Goal: Navigation & Orientation: Find specific page/section

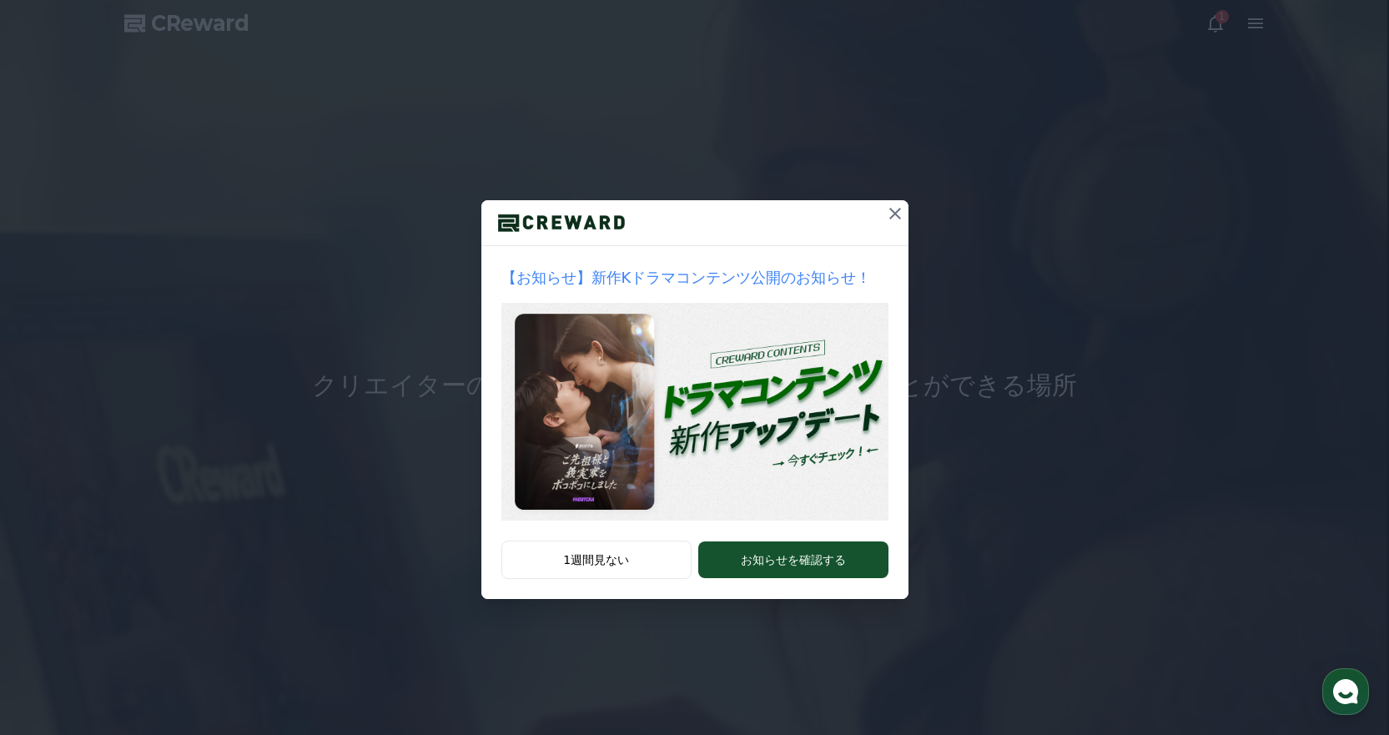
click at [898, 213] on icon at bounding box center [895, 214] width 20 height 20
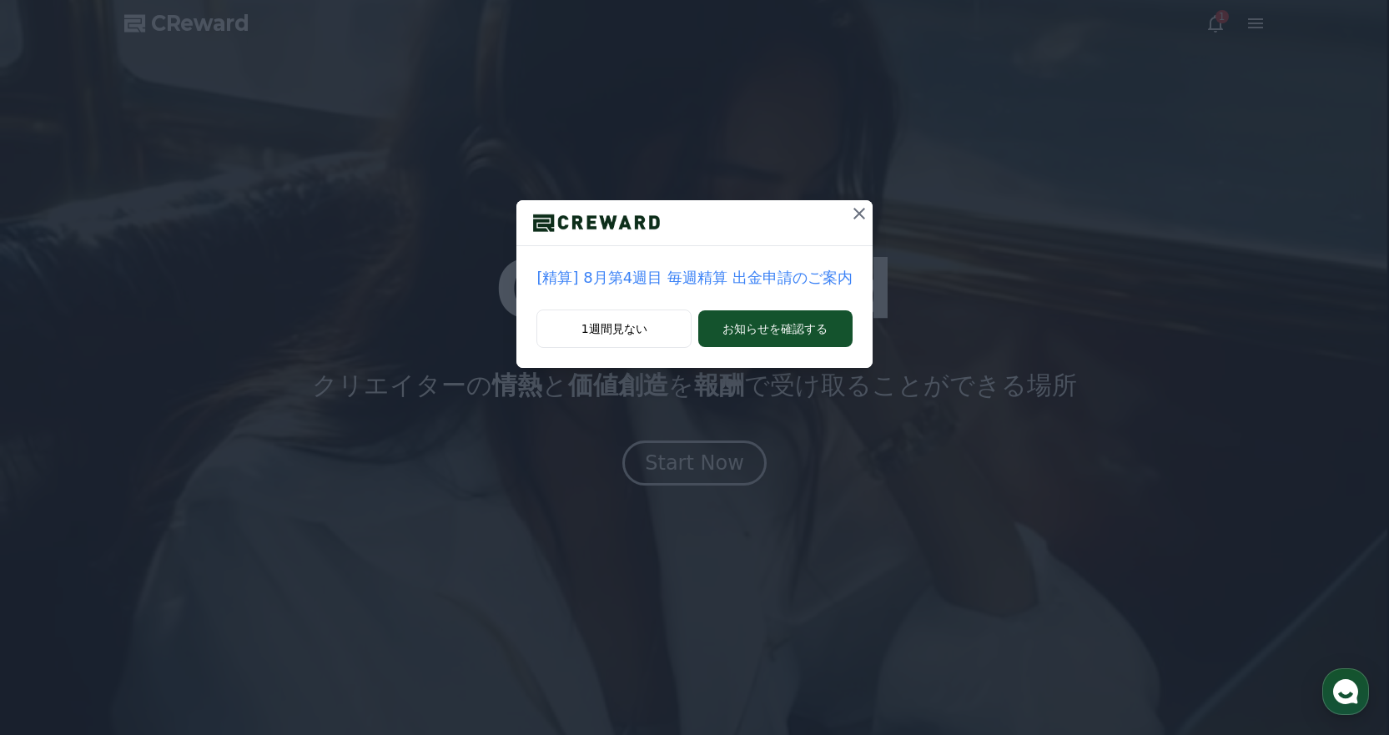
click at [854, 214] on icon at bounding box center [860, 214] width 12 height 12
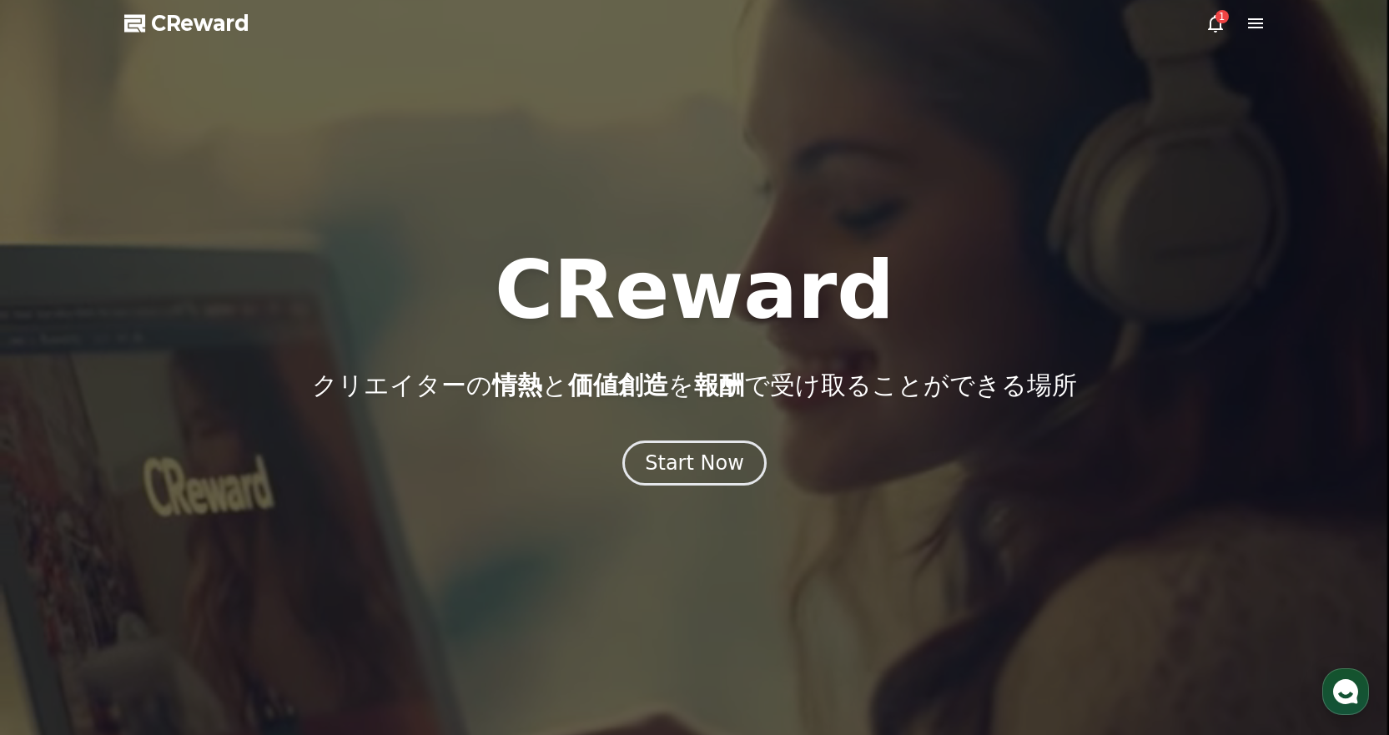
click at [1254, 23] on icon at bounding box center [1255, 23] width 15 height 10
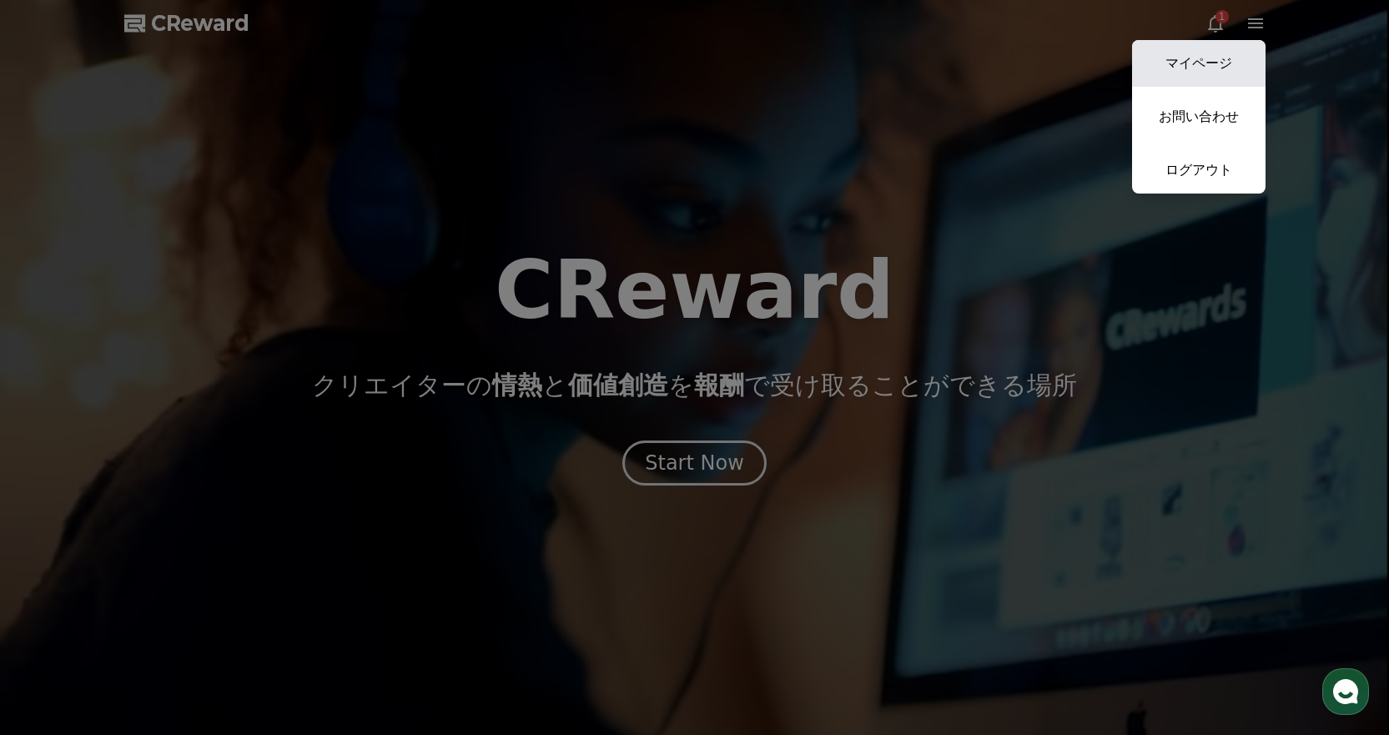
click at [1206, 58] on link "マイページ" at bounding box center [1199, 63] width 134 height 47
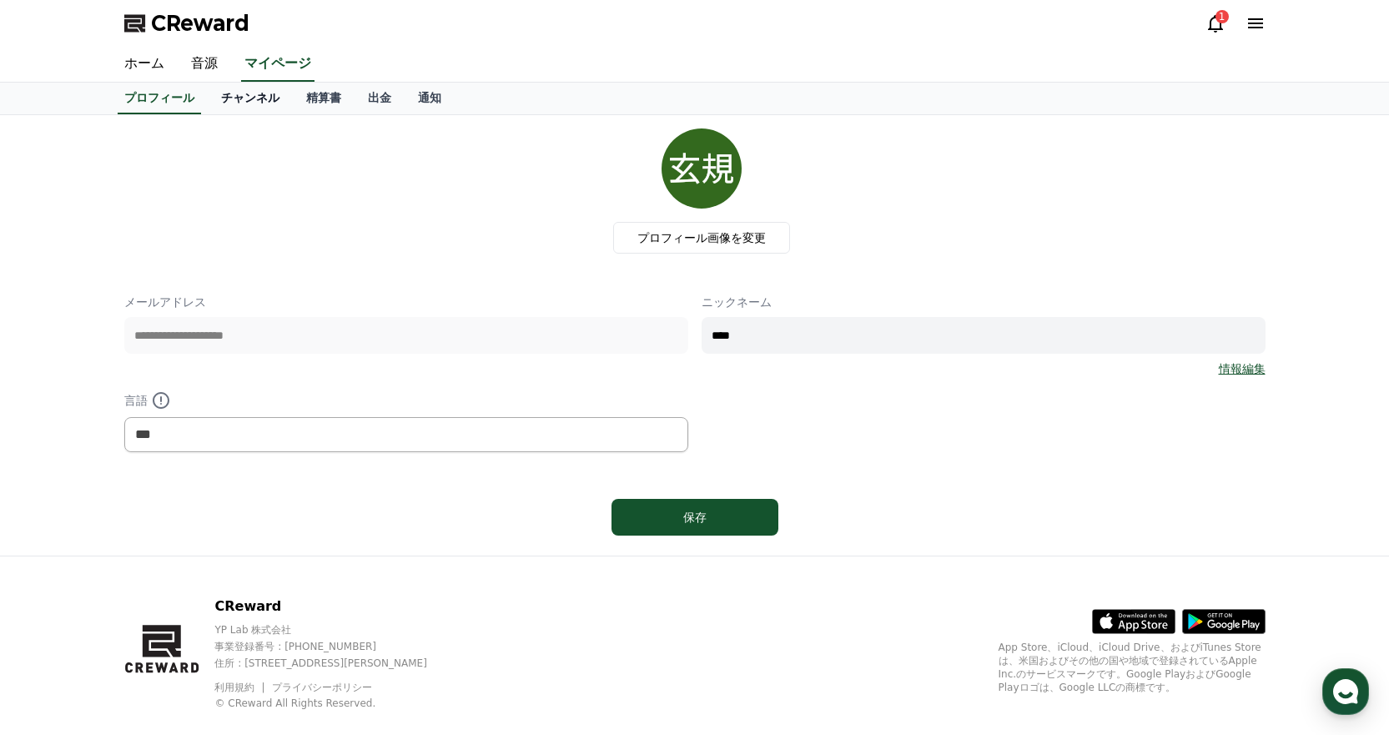
click at [218, 103] on link "チャンネル" at bounding box center [250, 99] width 85 height 32
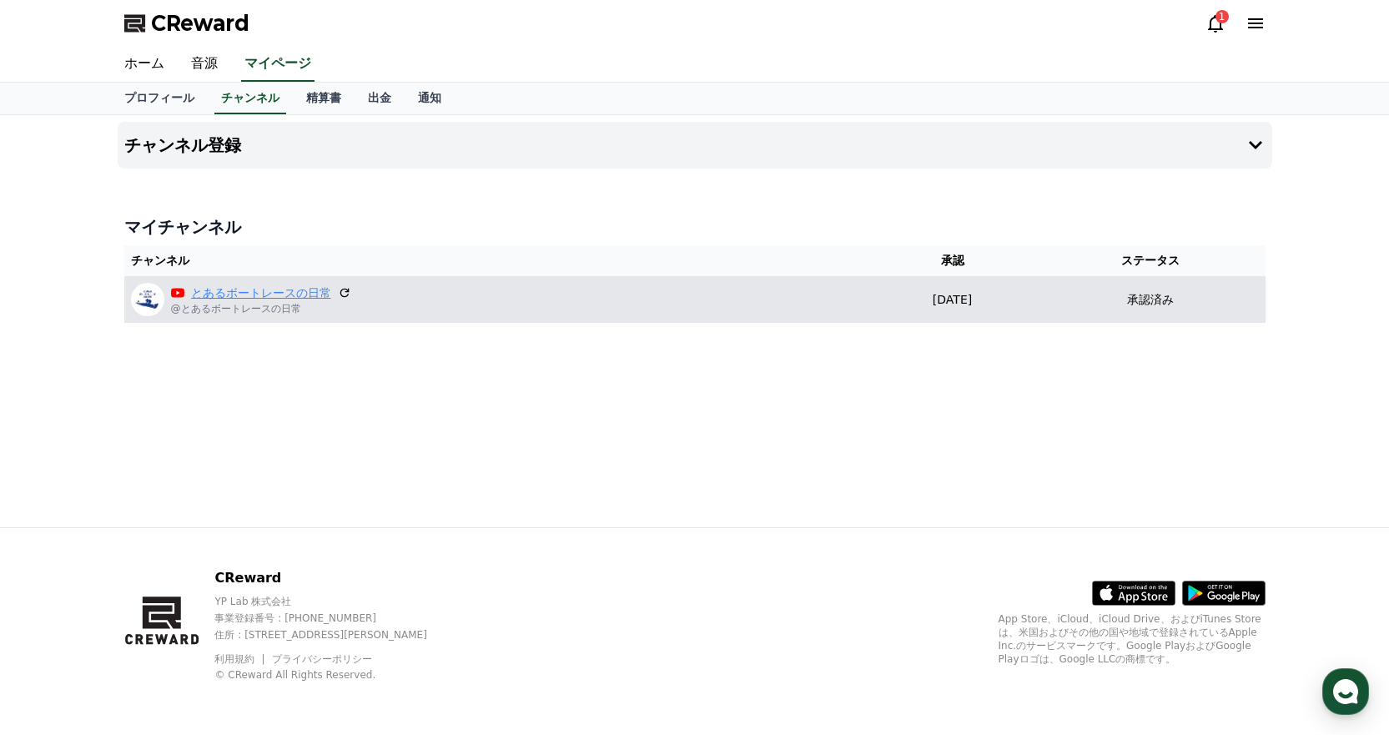
click at [234, 285] on link "とあるボートレースの日常" at bounding box center [261, 294] width 140 height 18
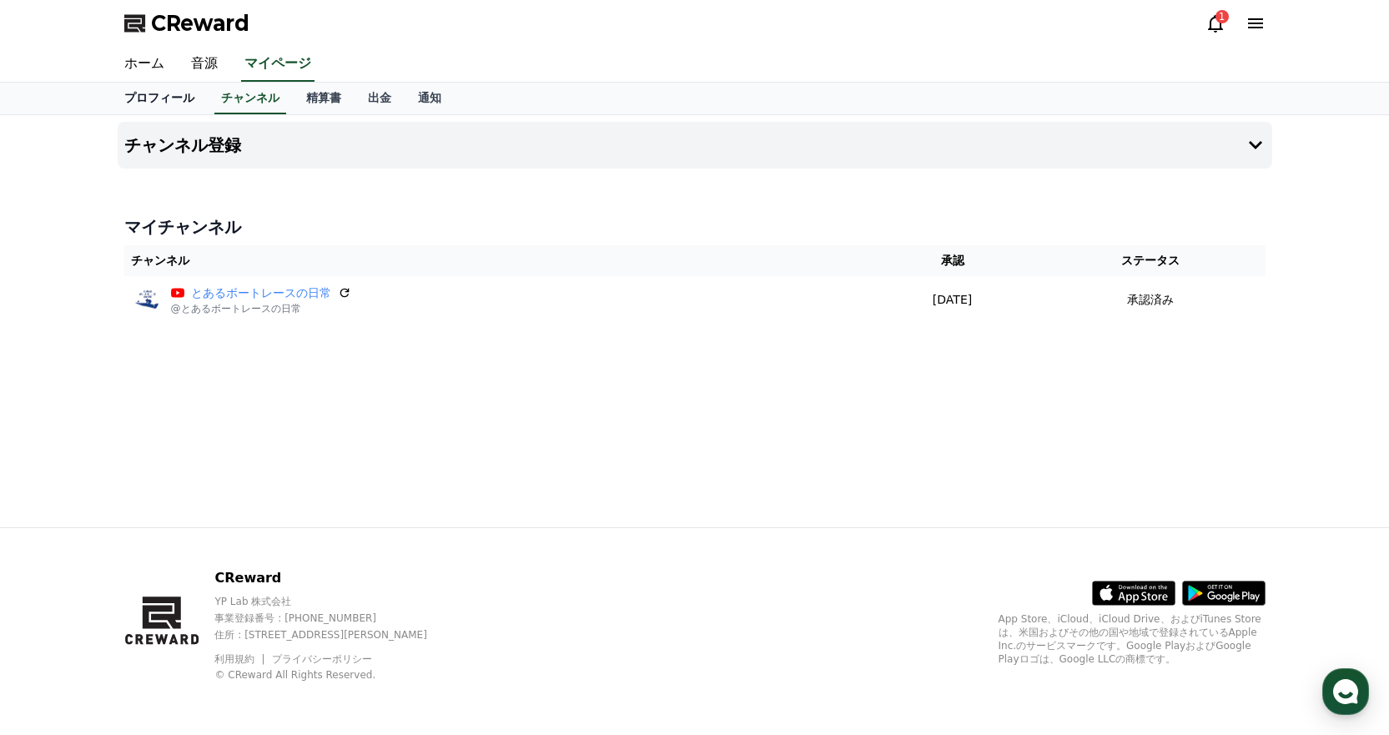
click at [148, 98] on link "プロフィール" at bounding box center [159, 99] width 97 height 32
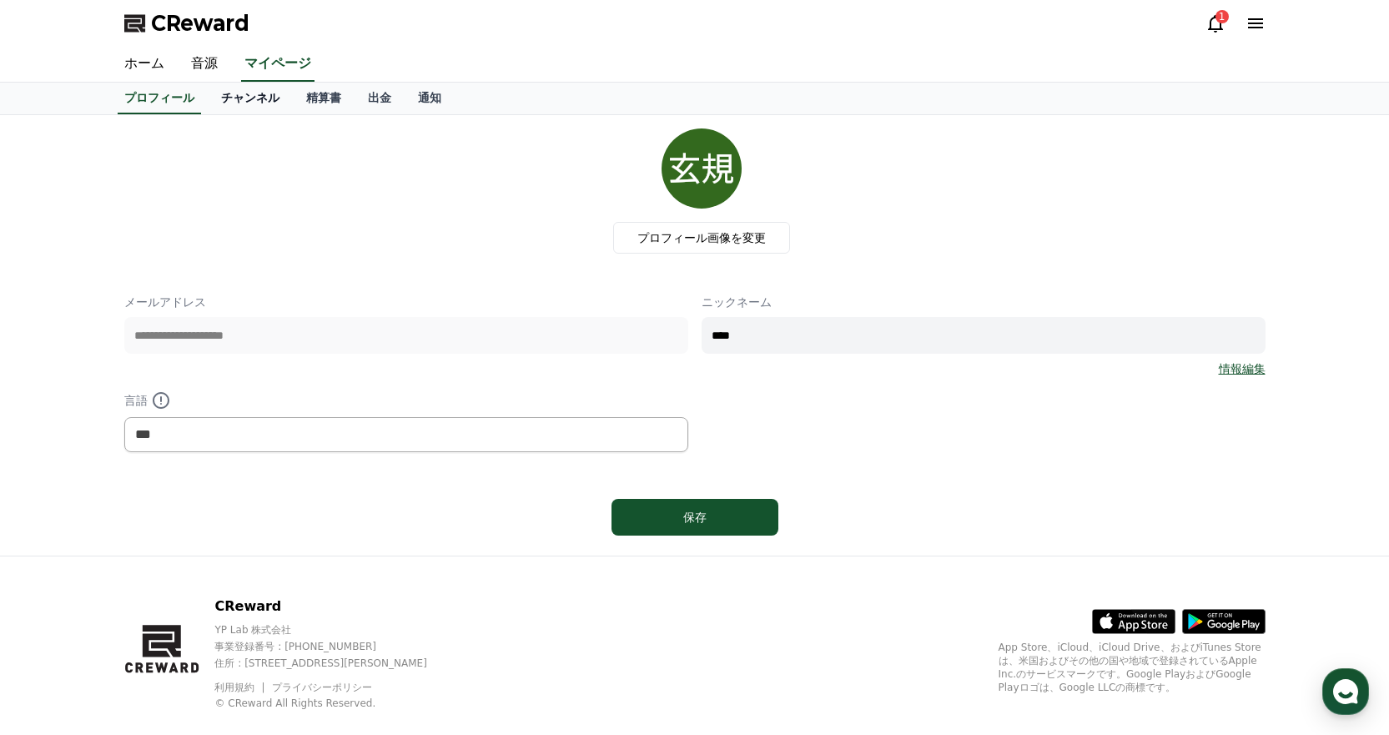
click at [208, 93] on link "チャンネル" at bounding box center [250, 99] width 85 height 32
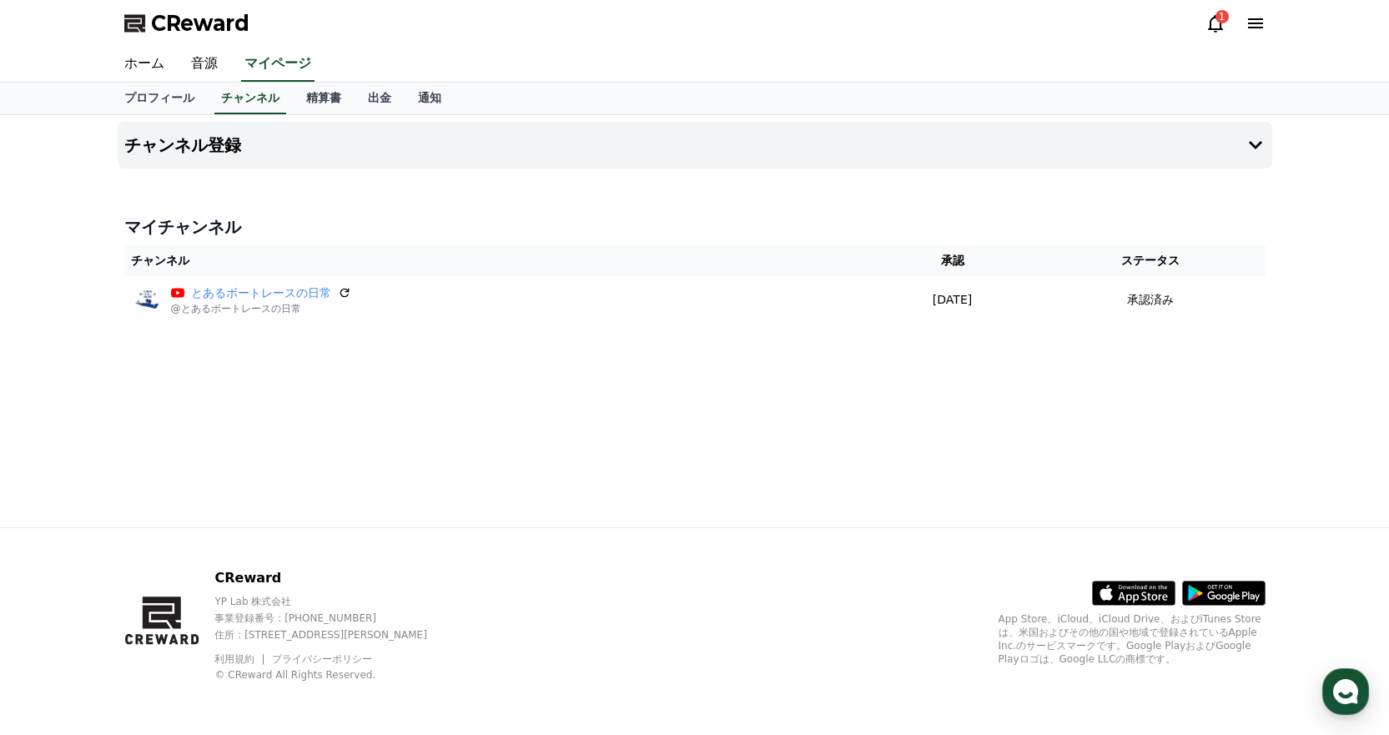
drag, startPoint x: 185, startPoint y: 234, endPoint x: 199, endPoint y: 218, distance: 21.3
click at [185, 233] on h4 "マイチャンネル" at bounding box center [694, 226] width 1141 height 23
click at [293, 103] on link "精算書" at bounding box center [324, 99] width 62 height 32
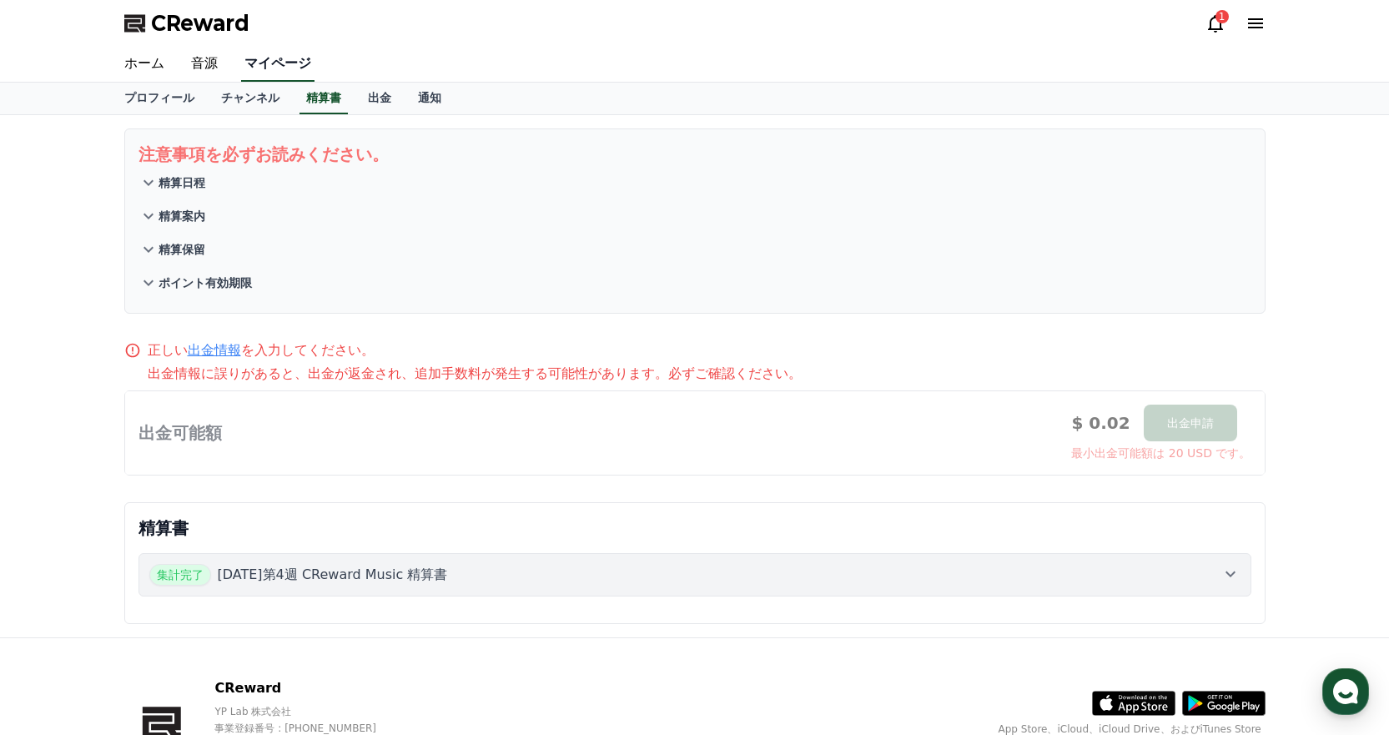
click at [259, 74] on link "マイページ" at bounding box center [277, 64] width 73 height 35
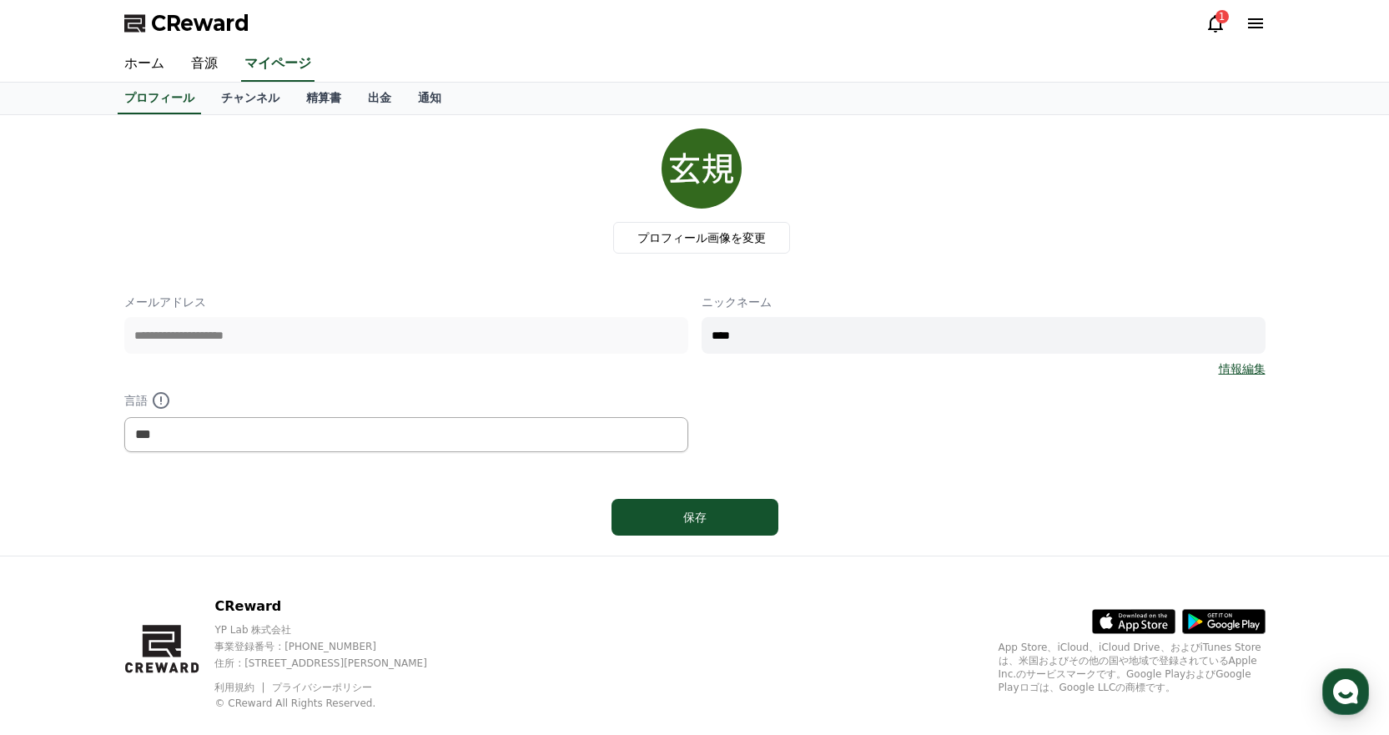
click at [1218, 14] on div "1" at bounding box center [1222, 16] width 13 height 13
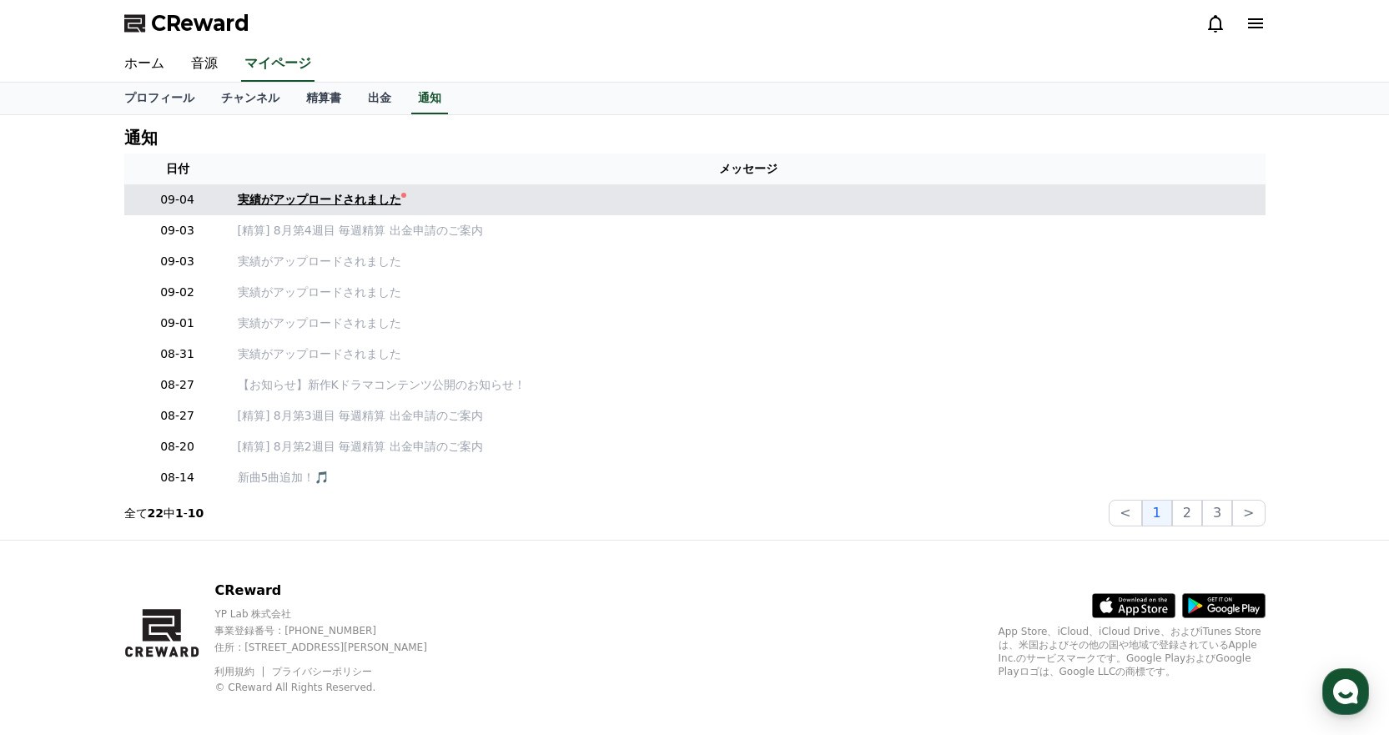
click at [270, 199] on div "実績がアップロードされました" at bounding box center [320, 200] width 164 height 18
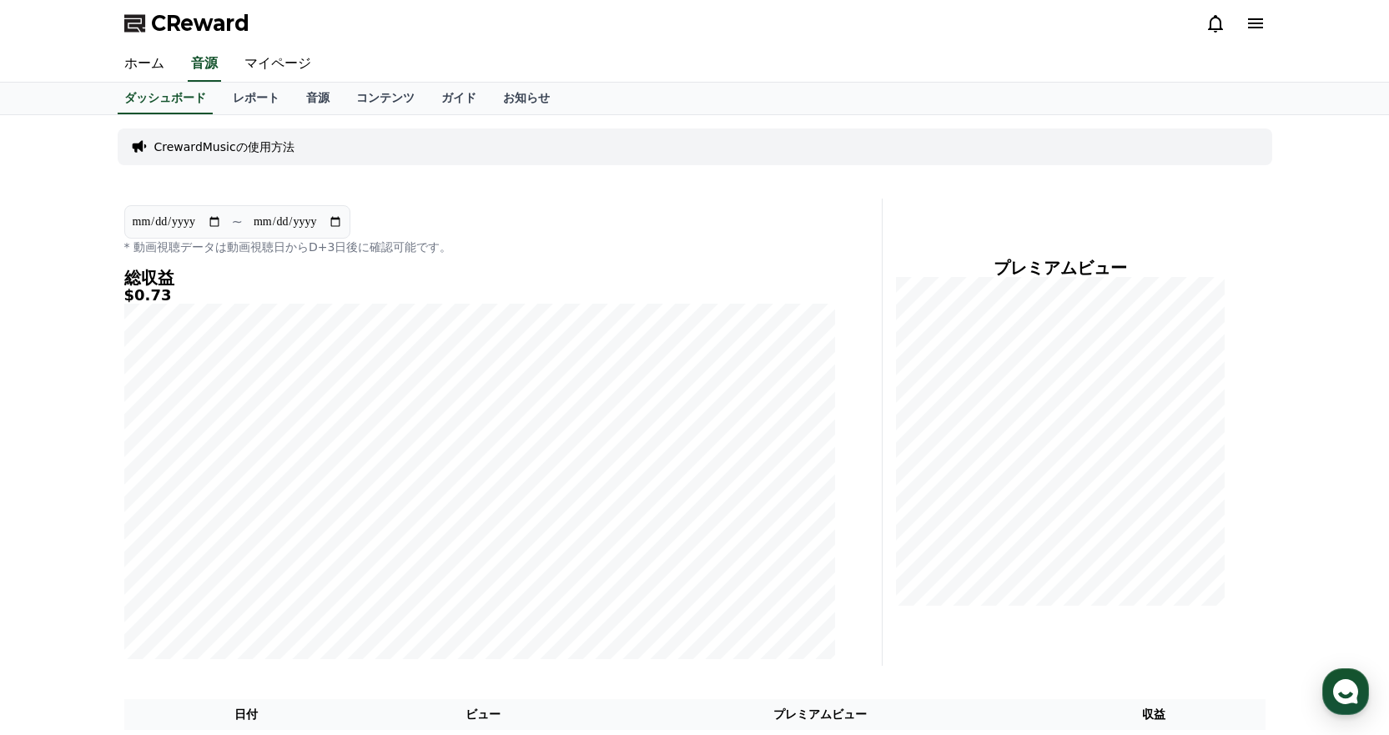
scroll to position [370, 0]
